Goal: Information Seeking & Learning: Learn about a topic

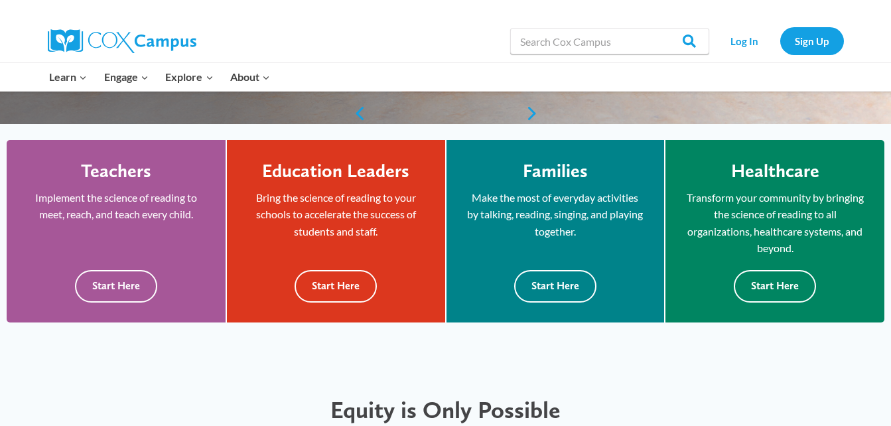
scroll to position [330, 0]
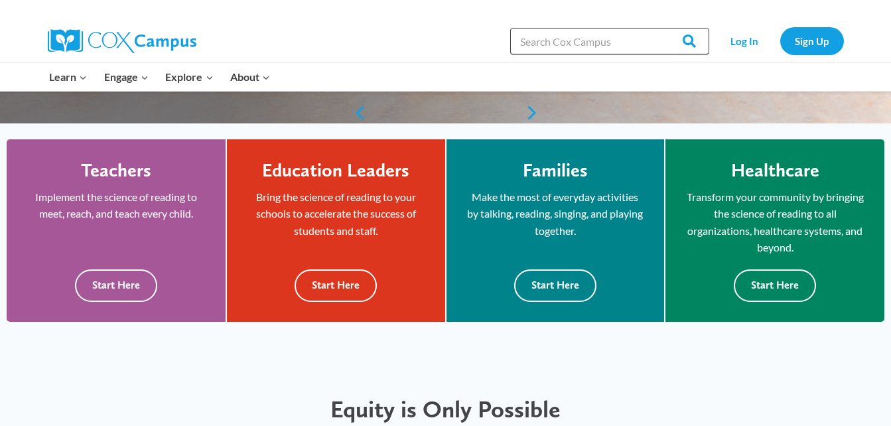
click at [537, 49] on input "Search in [URL][DOMAIN_NAME]" at bounding box center [609, 41] width 199 height 27
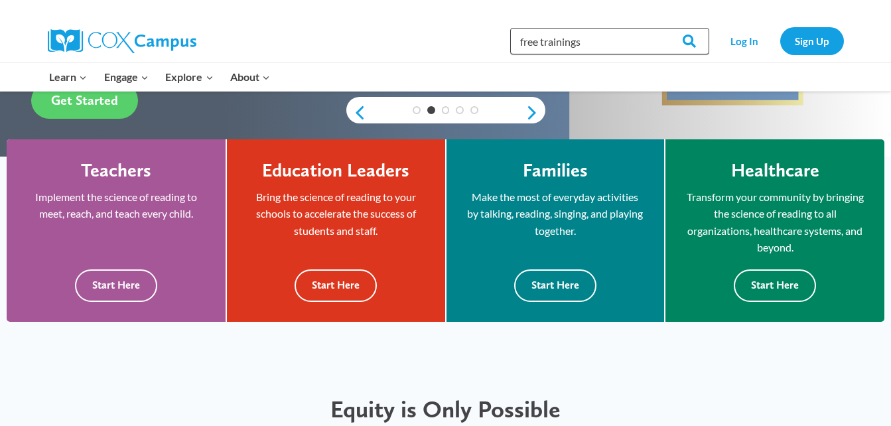
type input "free trainings"
click at [657, 28] on input "Search" at bounding box center [683, 41] width 52 height 27
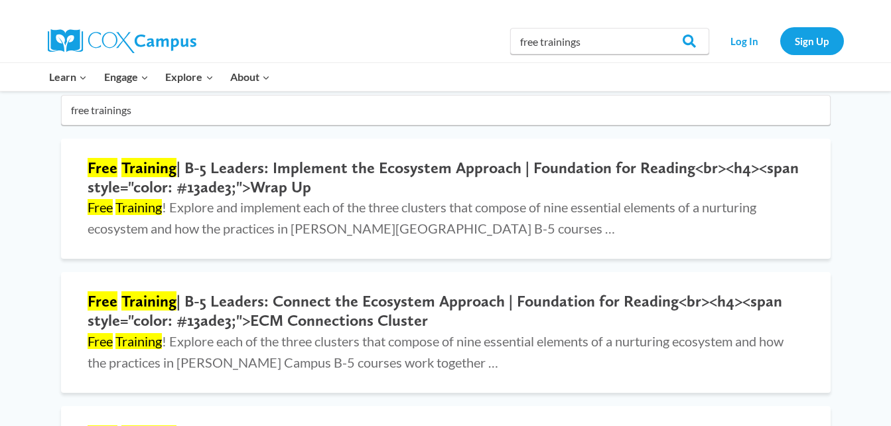
scroll to position [127, 0]
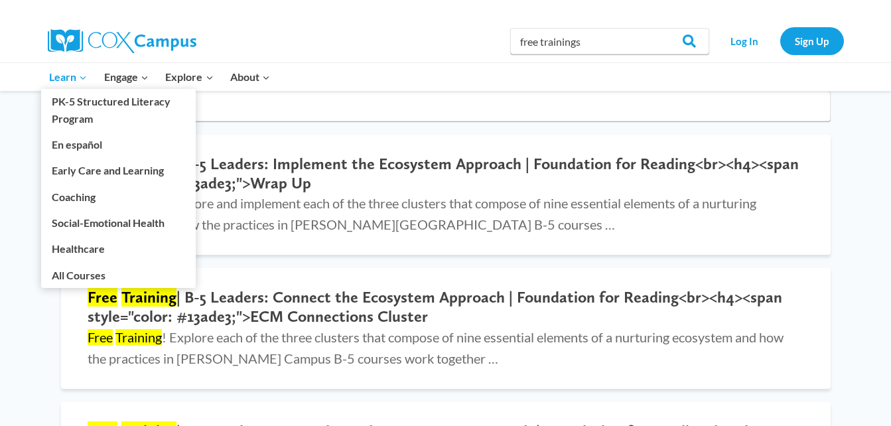
click at [58, 73] on span "Learn Expand" at bounding box center [68, 76] width 38 height 17
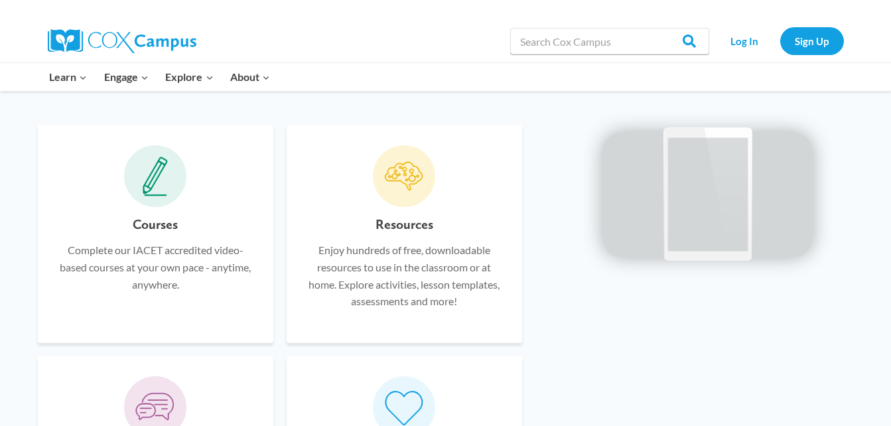
scroll to position [822, 0]
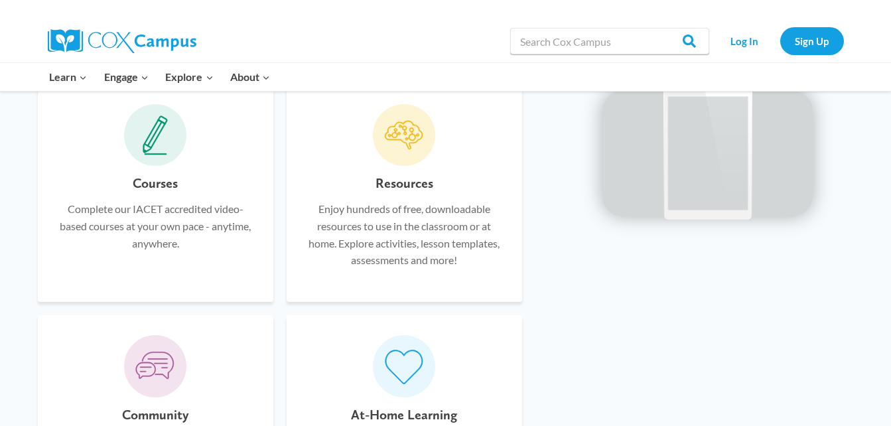
click at [161, 184] on h6 "Courses" at bounding box center [155, 182] width 45 height 21
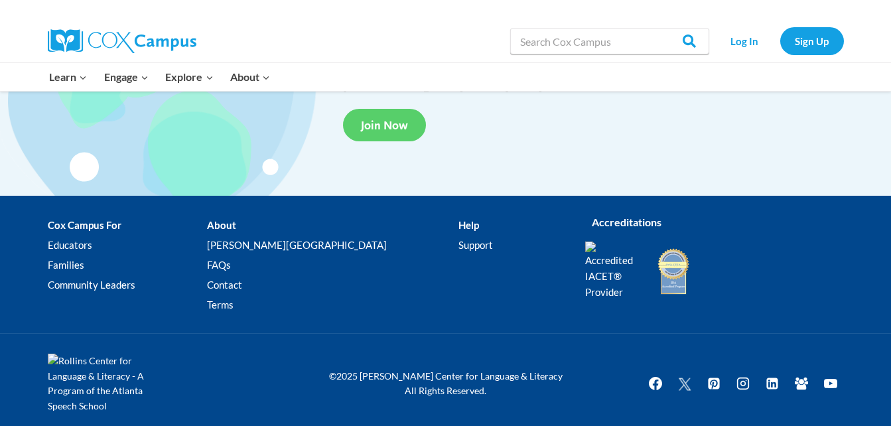
scroll to position [2579, 0]
